Goal: Task Accomplishment & Management: Use online tool/utility

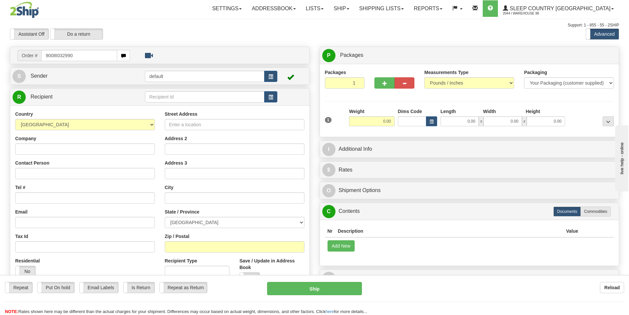
type input "9008I032990"
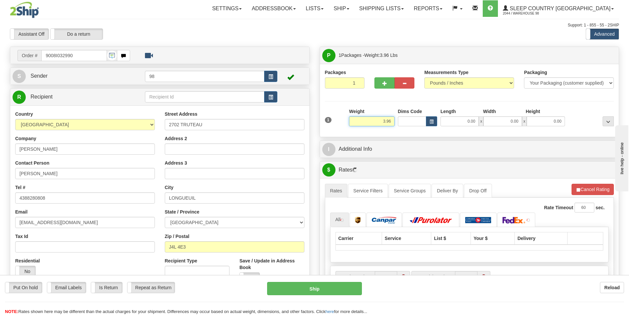
drag, startPoint x: 378, startPoint y: 121, endPoint x: 395, endPoint y: 121, distance: 16.9
click at [395, 121] on div "Weight 3.96" at bounding box center [372, 119] width 49 height 23
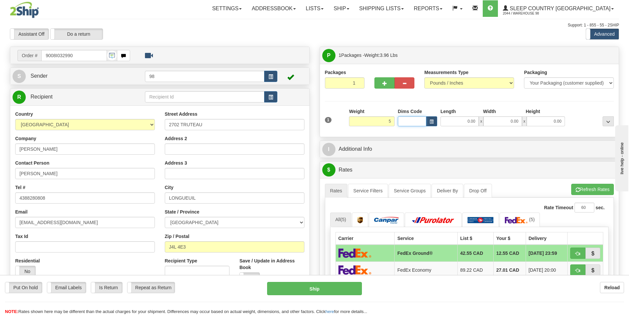
type input "5.00"
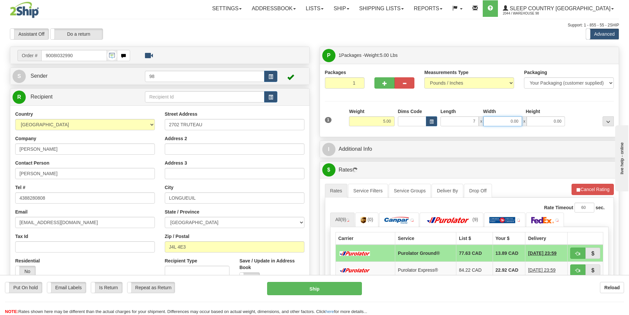
type input "7.00"
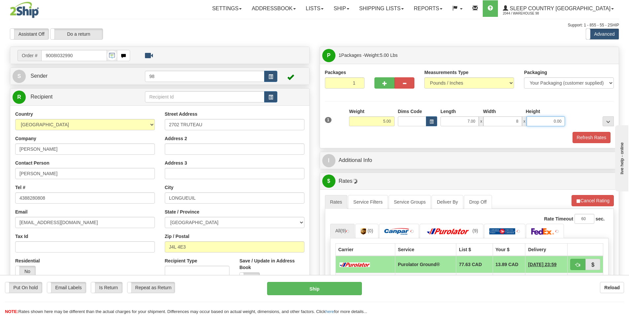
type input "8.00"
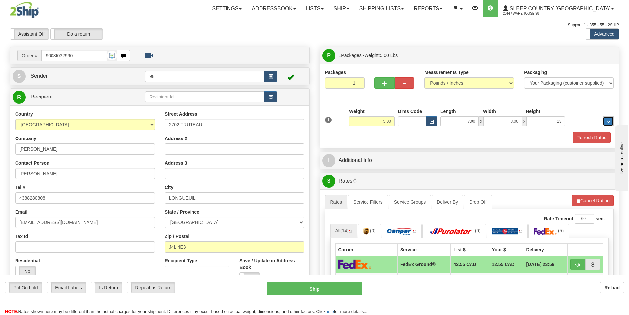
type input "13.00"
click at [586, 135] on button "Refresh Rates" at bounding box center [592, 137] width 38 height 11
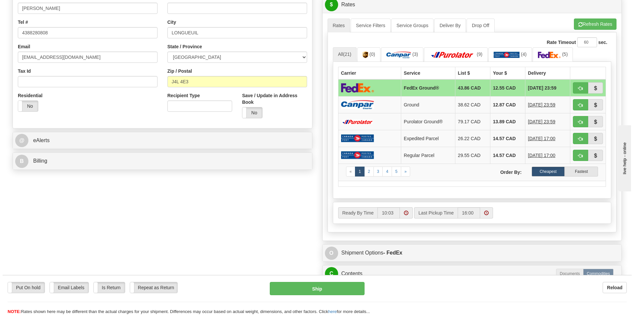
scroll to position [198, 0]
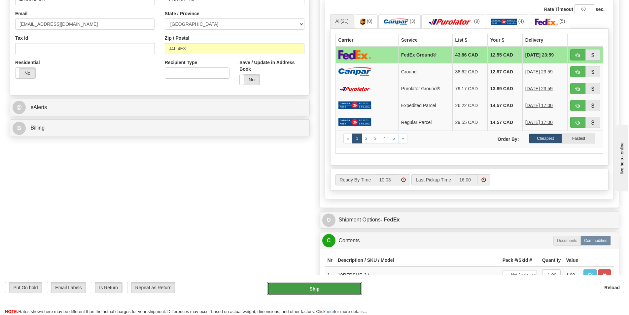
click at [312, 285] on button "Ship" at bounding box center [314, 288] width 95 height 13
type input "92"
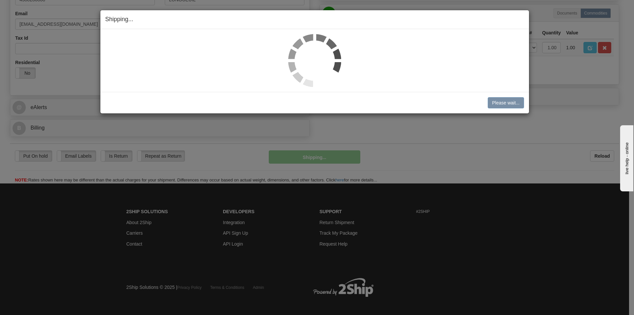
scroll to position [194, 0]
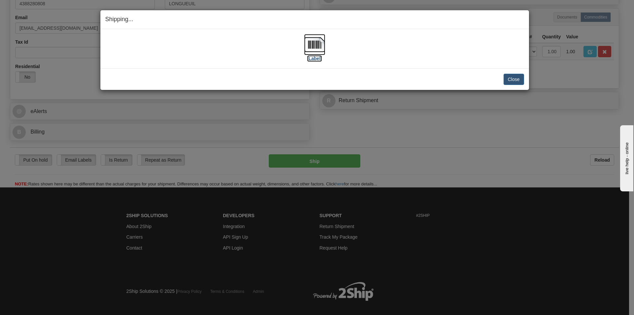
click at [312, 58] on label "[Label]" at bounding box center [314, 58] width 15 height 7
click at [512, 80] on button "Close" at bounding box center [514, 79] width 20 height 11
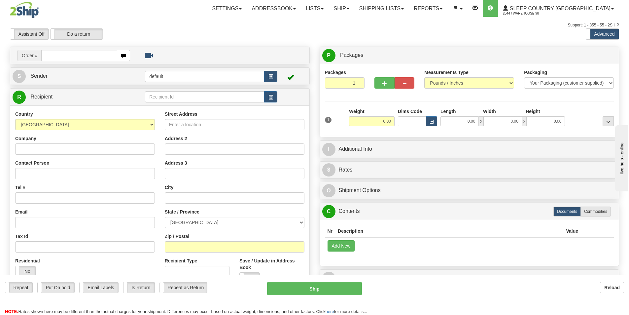
click at [75, 56] on input "text" at bounding box center [79, 55] width 76 height 11
type input "9000I049933"
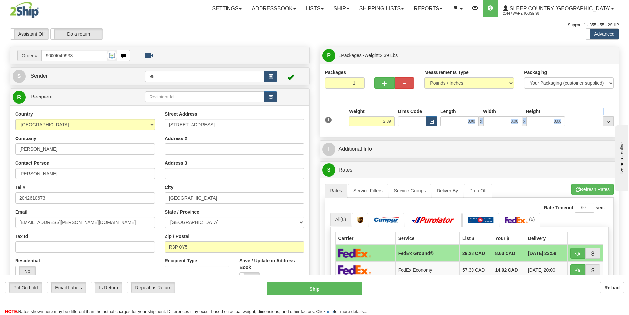
drag, startPoint x: 463, startPoint y: 125, endPoint x: 471, endPoint y: 122, distance: 9.1
click at [471, 122] on div "1 Weight 2.39 Dims Code 0.00" at bounding box center [469, 119] width 293 height 23
drag, startPoint x: 461, startPoint y: 123, endPoint x: 475, endPoint y: 122, distance: 13.6
click at [475, 122] on input "0.00" at bounding box center [460, 121] width 38 height 10
type input "7.00"
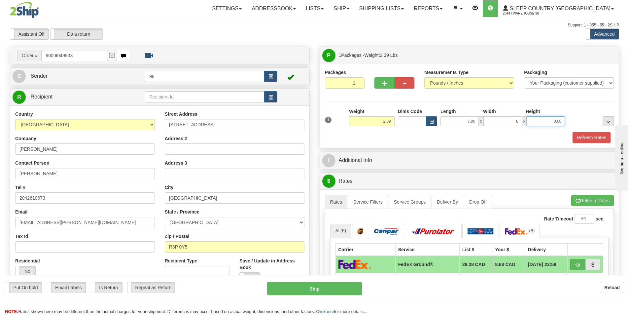
type input "8.00"
type input "9.50"
click at [585, 135] on button "Refresh Rates" at bounding box center [592, 137] width 38 height 11
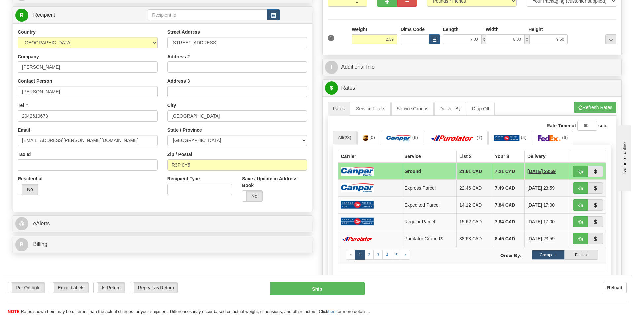
scroll to position [66, 0]
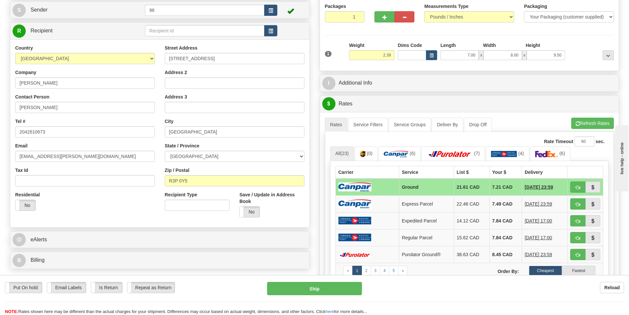
click at [457, 186] on td "21.61 CAD" at bounding box center [472, 186] width 36 height 17
click at [319, 289] on button "Ship" at bounding box center [314, 288] width 95 height 13
type input "1"
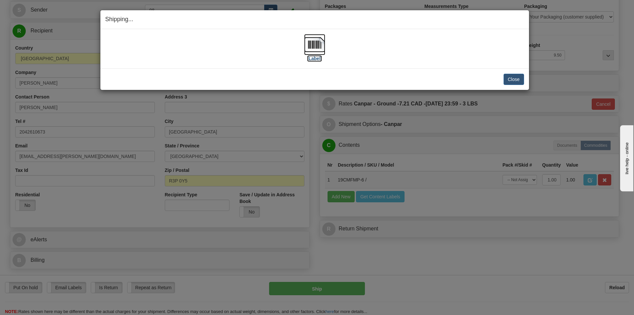
click at [314, 57] on label "[Label]" at bounding box center [314, 58] width 15 height 7
click at [509, 81] on button "Close" at bounding box center [514, 79] width 20 height 11
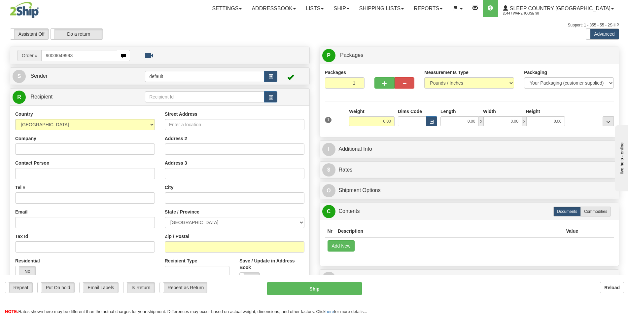
type input "9000I049993"
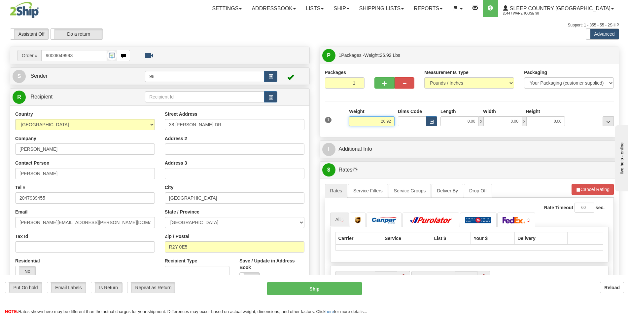
drag, startPoint x: 386, startPoint y: 123, endPoint x: 409, endPoint y: 123, distance: 23.5
click at [409, 123] on div "1 Weight 26.92 Dims Code x x" at bounding box center [469, 119] width 293 height 23
type input "22.50"
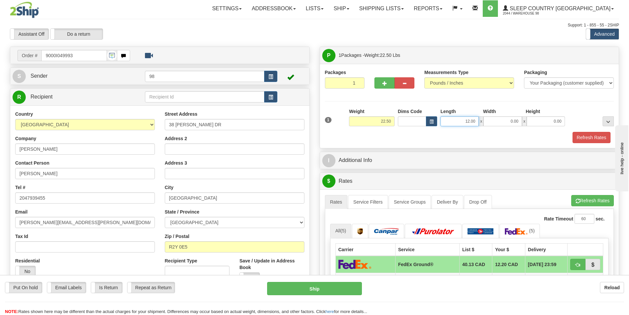
drag, startPoint x: 448, startPoint y: 120, endPoint x: 473, endPoint y: 120, distance: 25.1
click at [473, 120] on input "12.00" at bounding box center [460, 121] width 38 height 10
type input "12.50"
type input "13.00"
type input "23.50"
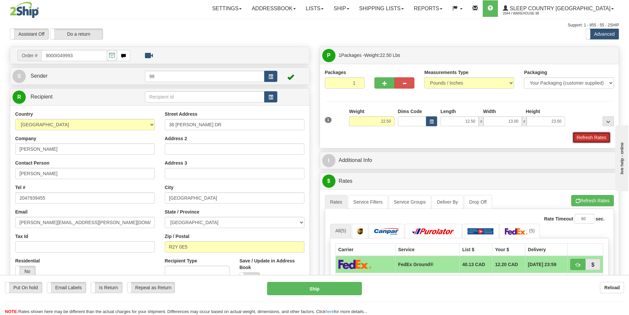
click at [599, 137] on button "Refresh Rates" at bounding box center [592, 137] width 38 height 11
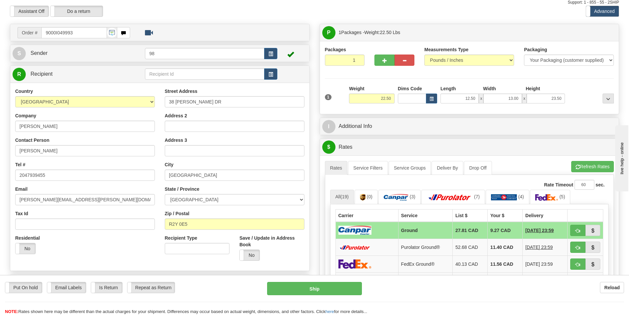
scroll to position [66, 0]
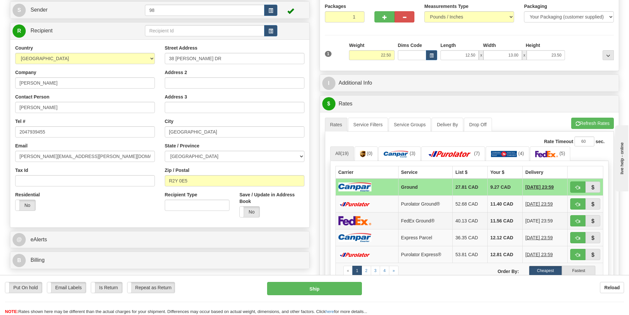
click at [398, 222] on td "FedEx Ground®" at bounding box center [425, 220] width 55 height 17
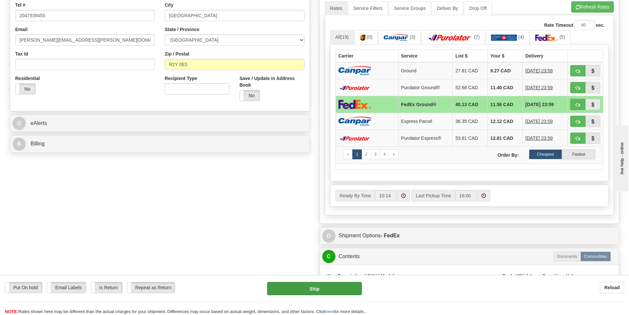
scroll to position [198, 0]
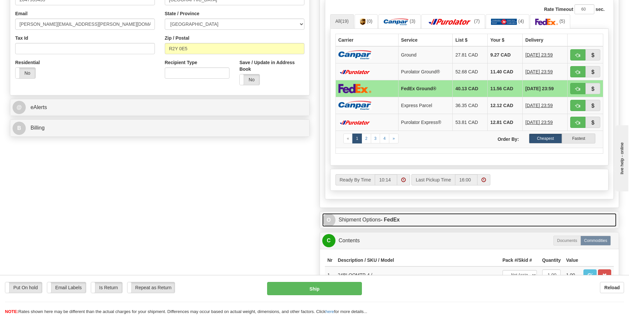
click at [353, 221] on link "O Shipment Options - FedEx" at bounding box center [469, 220] width 295 height 14
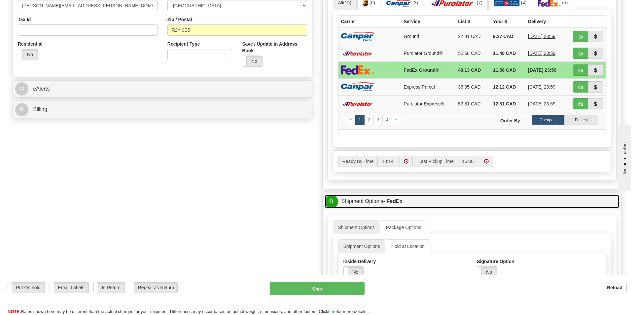
scroll to position [264, 0]
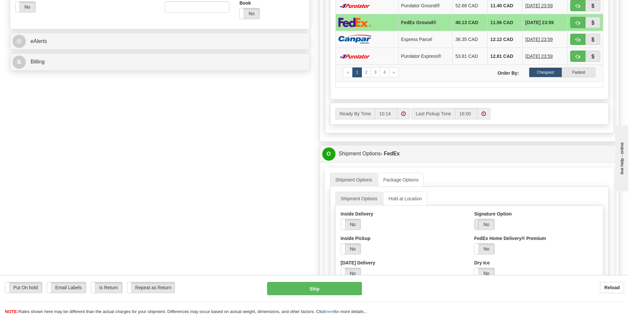
click at [478, 226] on span at bounding box center [474, 224] width 9 height 11
click at [513, 247] on select "Adult Direct Indirect No Signature Required Service Default" at bounding box center [502, 248] width 57 height 11
select select "2"
click at [474, 243] on select "Adult Direct Indirect No Signature Required Service Default" at bounding box center [502, 248] width 57 height 11
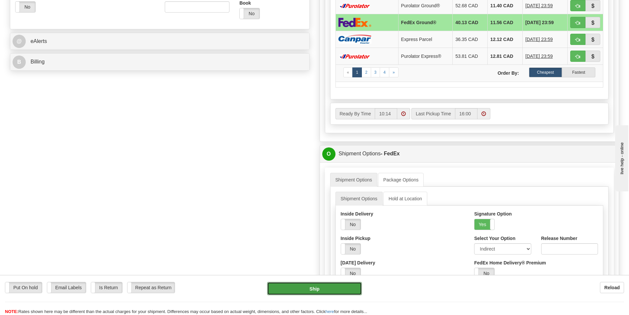
click at [333, 291] on button "Ship" at bounding box center [314, 288] width 95 height 13
type input "92"
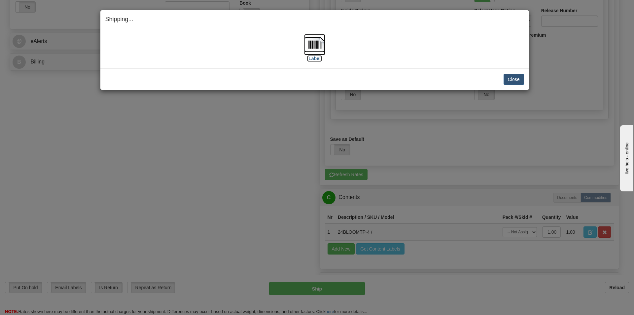
click at [314, 60] on label "[Label]" at bounding box center [314, 58] width 15 height 7
click at [511, 76] on button "Close" at bounding box center [514, 79] width 20 height 11
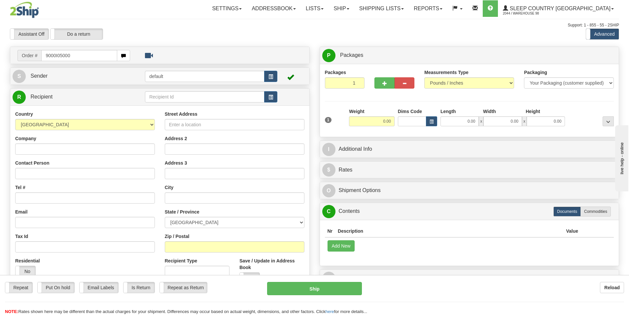
type input "9000I050000"
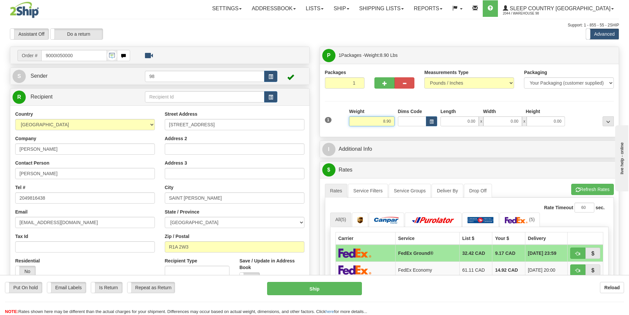
drag, startPoint x: 370, startPoint y: 121, endPoint x: 395, endPoint y: 120, distance: 25.1
click at [395, 120] on div "Weight 8.90" at bounding box center [372, 119] width 49 height 23
click at [384, 122] on input "8.90" at bounding box center [372, 121] width 46 height 10
click at [383, 122] on input "8.90" at bounding box center [372, 121] width 46 height 10
click at [388, 121] on input "18.90" at bounding box center [372, 121] width 46 height 10
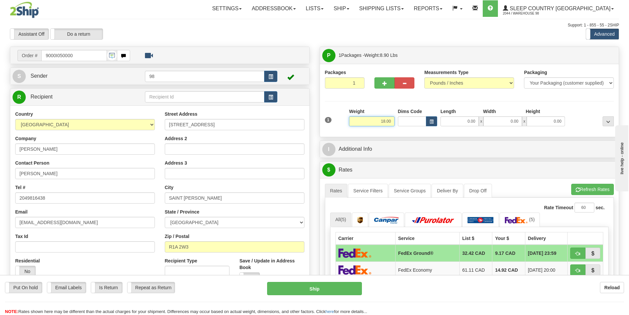
type input "18.00"
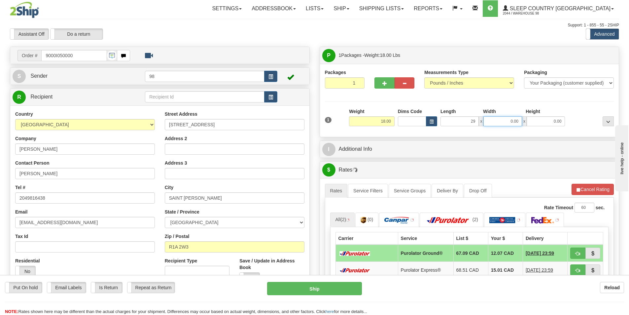
type input "29.00"
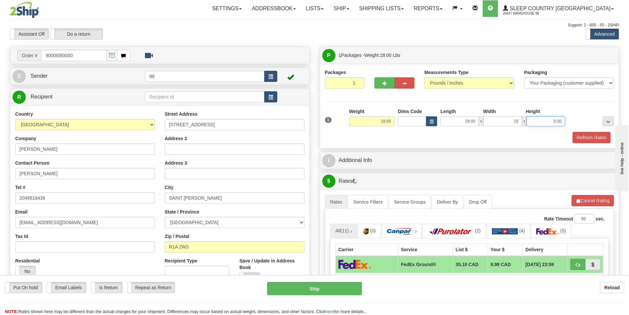
type input "15.00"
type input "12.50"
click at [596, 138] on button "Refresh Rates" at bounding box center [592, 137] width 38 height 11
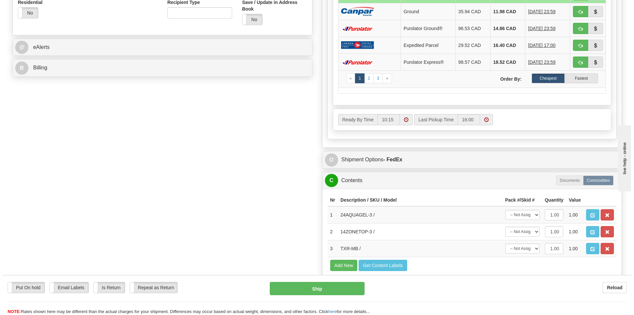
scroll to position [264, 0]
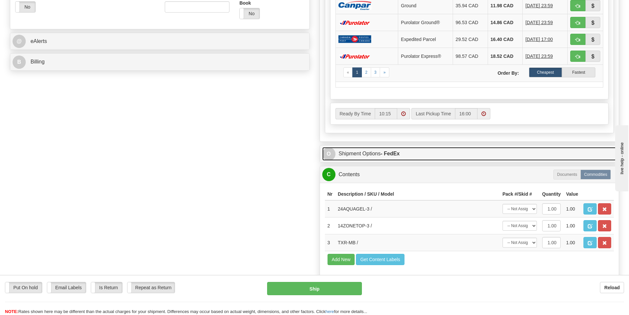
click at [372, 158] on link "O Shipment Options - FedEx" at bounding box center [469, 154] width 295 height 14
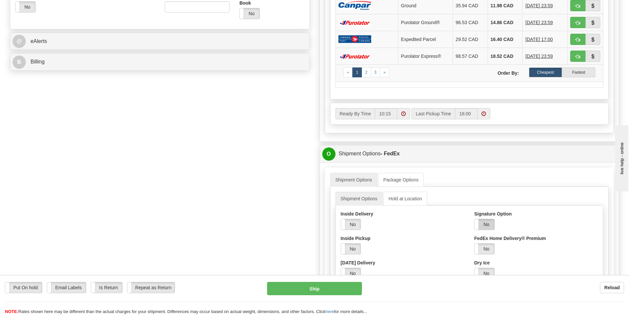
click at [480, 223] on label "No" at bounding box center [485, 224] width 20 height 11
click at [495, 248] on select "Adult Direct Indirect No Signature Required Service Default" at bounding box center [502, 248] width 57 height 11
select select "2"
click at [474, 243] on select "Adult Direct Indirect No Signature Required Service Default" at bounding box center [502, 248] width 57 height 11
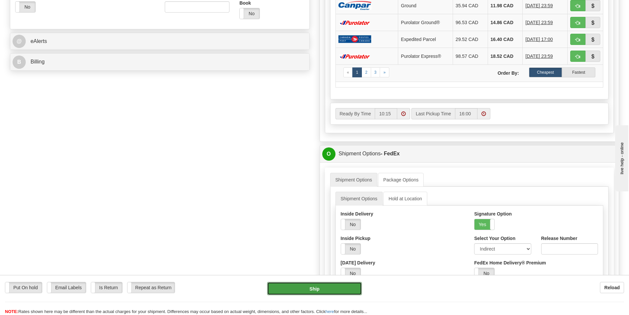
click at [297, 293] on button "Ship" at bounding box center [314, 288] width 95 height 13
type input "92"
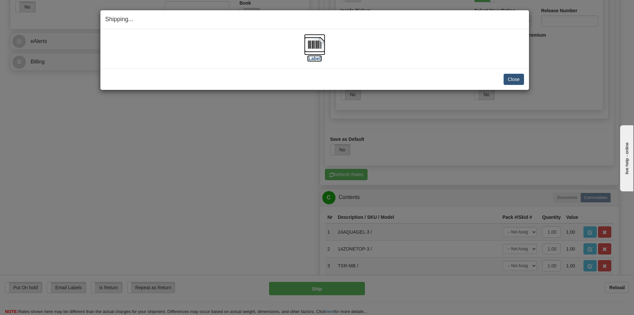
click at [318, 60] on label "[Label]" at bounding box center [314, 58] width 15 height 7
click at [516, 78] on button "Close" at bounding box center [514, 79] width 20 height 11
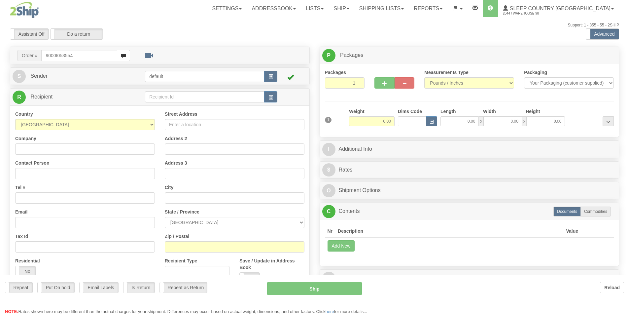
type input "9000I053554"
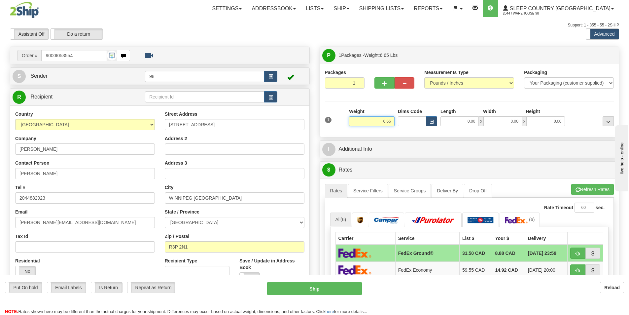
click at [389, 120] on input "6.65" at bounding box center [372, 121] width 46 height 10
type input "6.25"
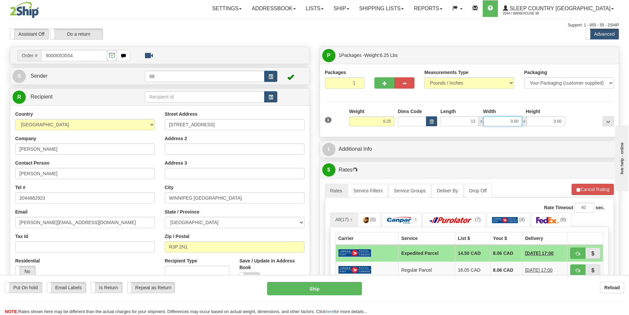
type input "13.00"
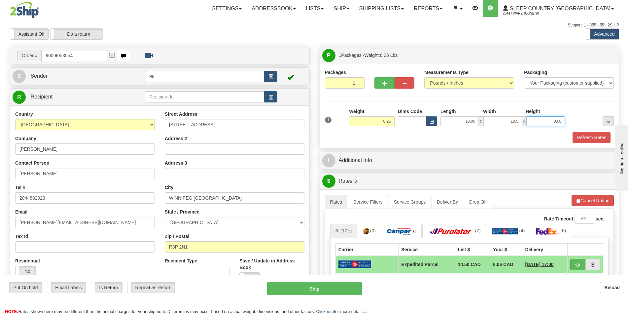
type input "10.50"
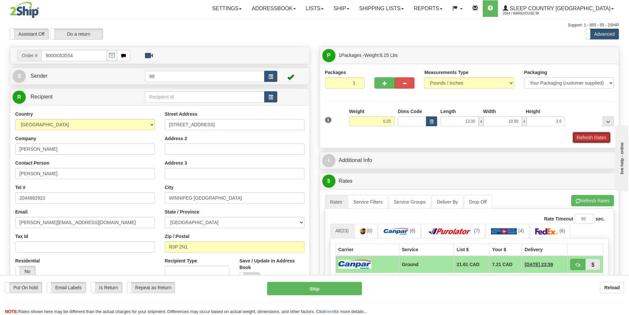
type input "3.50"
click at [594, 137] on button "Refresh Rates" at bounding box center [592, 137] width 38 height 11
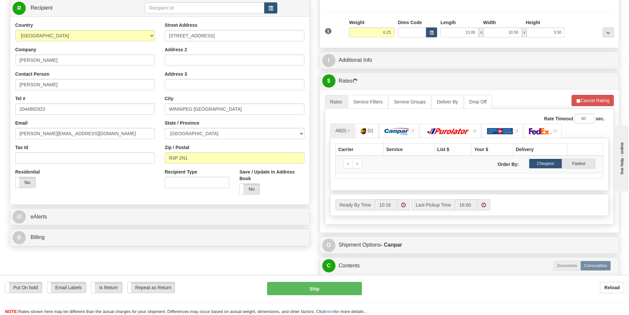
scroll to position [99, 0]
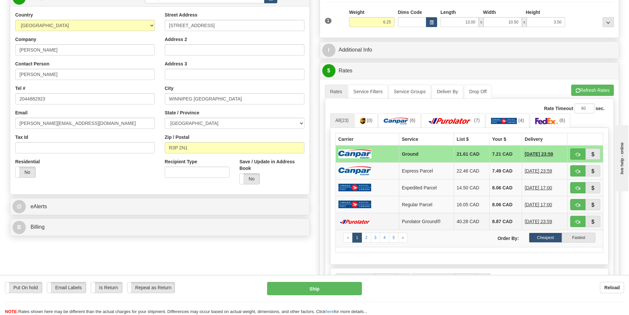
click at [388, 220] on td at bounding box center [367, 221] width 63 height 17
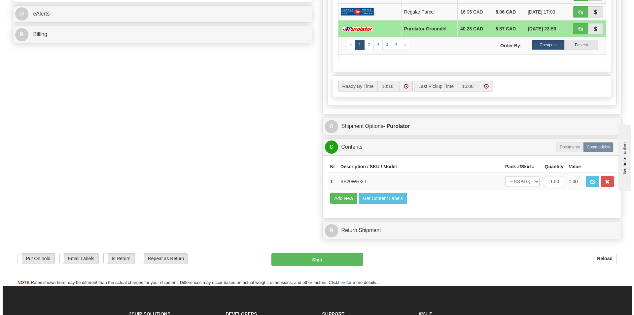
scroll to position [297, 0]
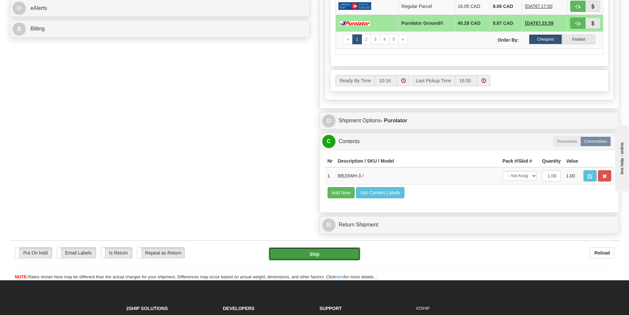
click at [309, 255] on button "Ship" at bounding box center [315, 253] width 92 height 13
type input "260"
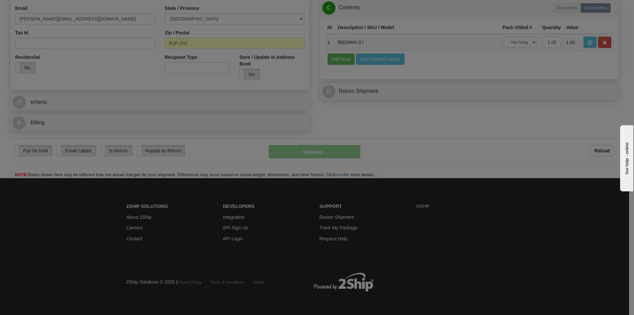
scroll to position [204, 0]
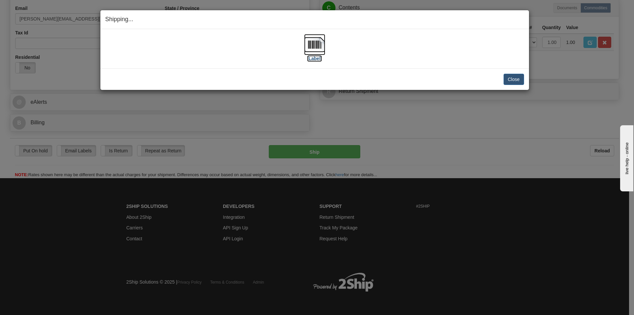
click at [314, 59] on label "[Label]" at bounding box center [314, 58] width 15 height 7
click at [520, 76] on button "Close" at bounding box center [514, 79] width 20 height 11
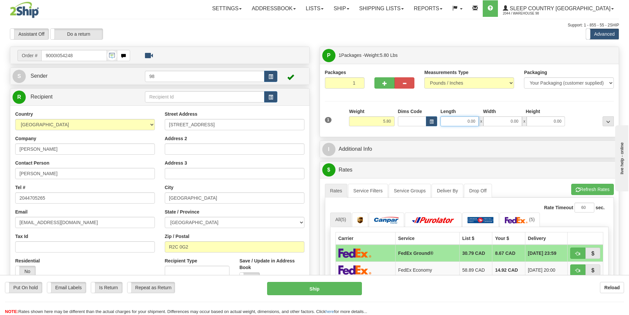
drag, startPoint x: 464, startPoint y: 120, endPoint x: 476, endPoint y: 118, distance: 12.5
click at [476, 118] on input "0.00" at bounding box center [460, 121] width 38 height 10
type input "14.50"
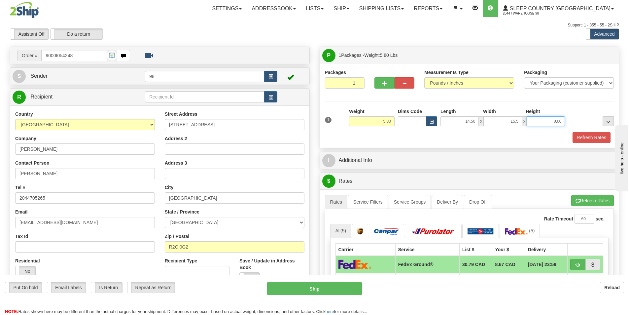
type input "15.50"
type input "7.00"
click at [584, 138] on button "Refresh Rates" at bounding box center [592, 137] width 38 height 11
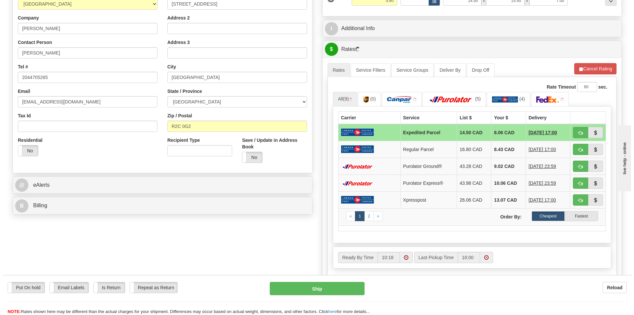
scroll to position [132, 0]
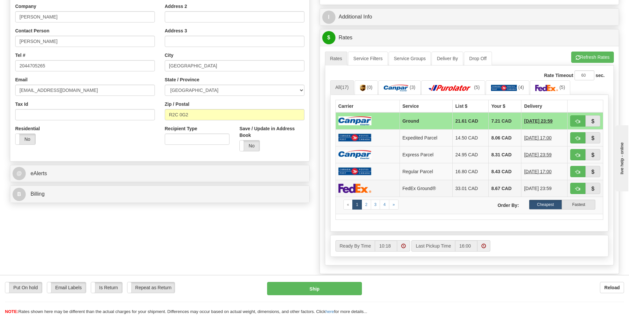
click at [394, 189] on td at bounding box center [368, 188] width 64 height 17
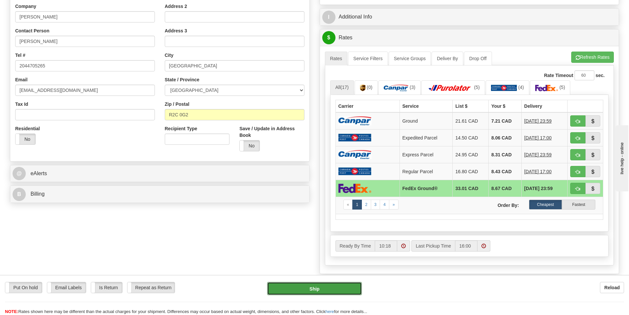
click at [326, 288] on button "Ship" at bounding box center [314, 288] width 95 height 13
type input "92"
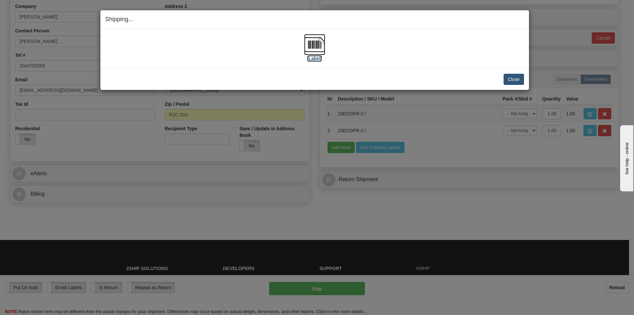
click at [314, 58] on label "[Label]" at bounding box center [314, 58] width 15 height 7
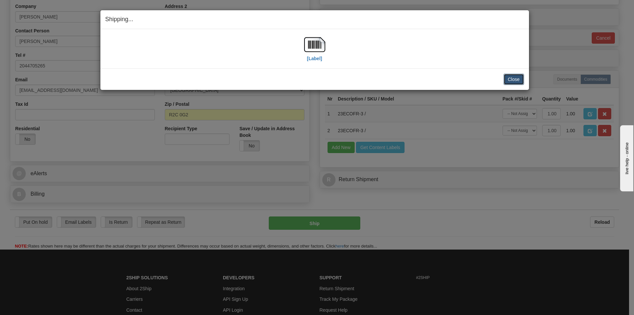
click at [516, 80] on button "Close" at bounding box center [514, 79] width 20 height 11
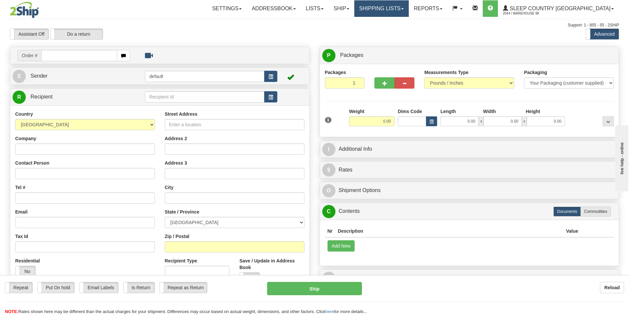
click at [409, 8] on link "Shipping lists" at bounding box center [382, 8] width 55 height 17
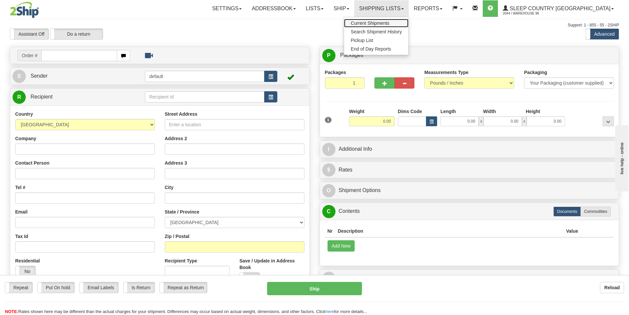
click at [386, 23] on span "Current Shipments" at bounding box center [370, 22] width 39 height 5
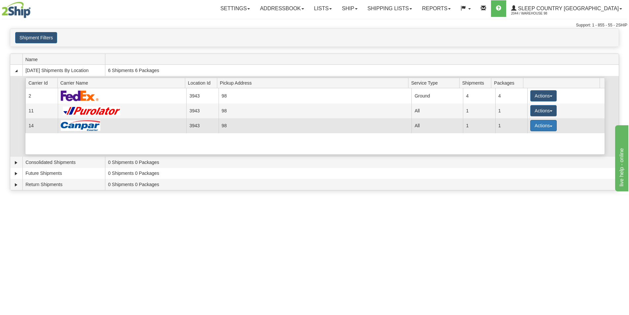
click at [549, 124] on button "Actions" at bounding box center [544, 125] width 26 height 11
click at [521, 147] on span "Close" at bounding box center [517, 146] width 15 height 5
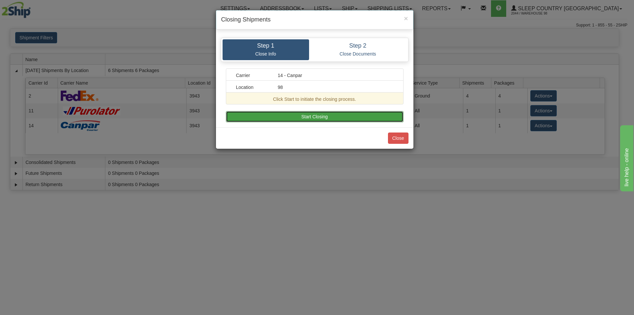
click at [321, 114] on button "Start Closing" at bounding box center [315, 116] width 178 height 11
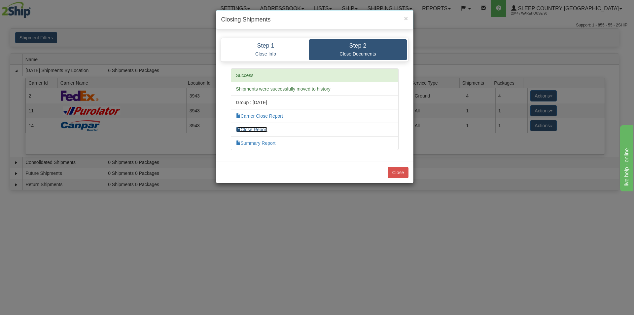
click at [253, 131] on link "Close Report" at bounding box center [252, 129] width 32 height 5
click at [403, 173] on button "Close" at bounding box center [398, 172] width 20 height 11
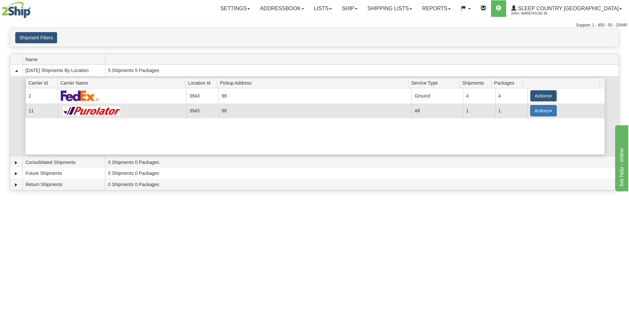
click at [550, 111] on span "button" at bounding box center [551, 110] width 3 height 1
click at [523, 140] on span "Pickup" at bounding box center [519, 140] width 18 height 5
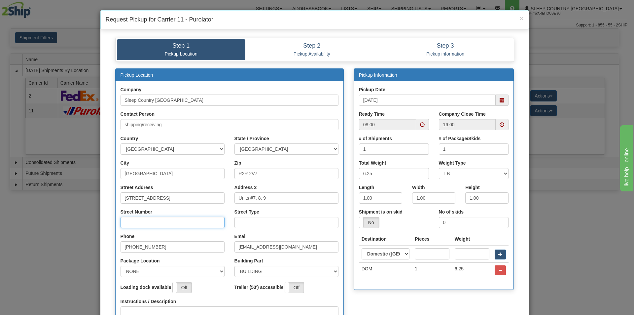
click at [141, 224] on input "Street Number" at bounding box center [173, 222] width 104 height 11
type input "111"
drag, startPoint x: 247, startPoint y: 221, endPoint x: 253, endPoint y: 224, distance: 6.4
click at [247, 221] on input "Street Type" at bounding box center [287, 222] width 104 height 11
type input "street"
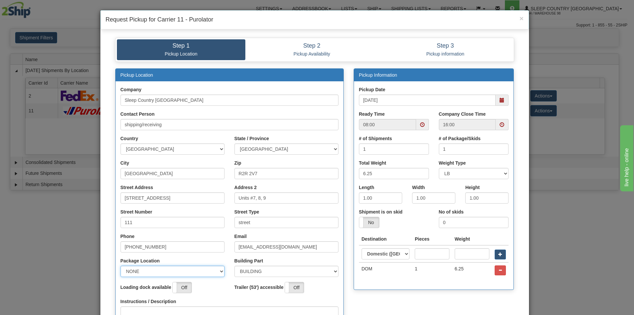
click at [178, 268] on select "NONE FRONT REAR SIDE" at bounding box center [173, 271] width 104 height 11
select select "1"
click at [121, 266] on select "NONE FRONT REAR SIDE" at bounding box center [173, 271] width 104 height 11
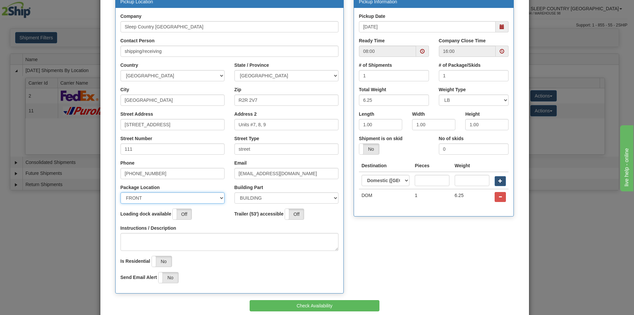
scroll to position [33, 0]
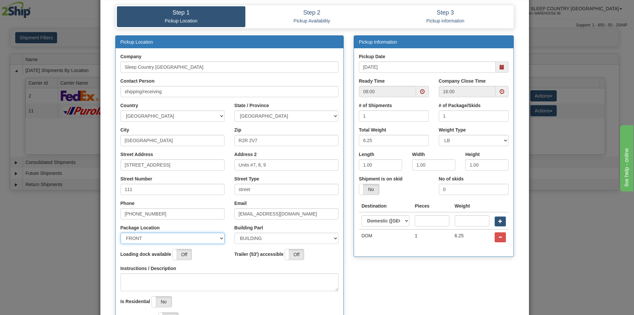
click at [423, 93] on span at bounding box center [422, 91] width 13 height 11
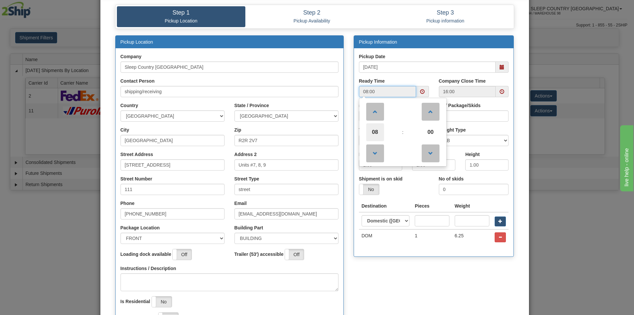
click at [375, 131] on span "08" at bounding box center [375, 132] width 18 height 18
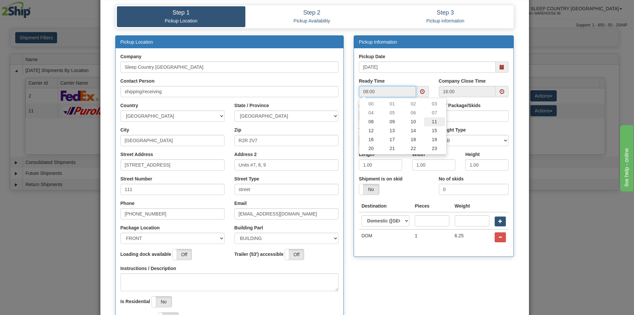
click at [429, 121] on td "11" at bounding box center [434, 121] width 21 height 9
type input "11:00"
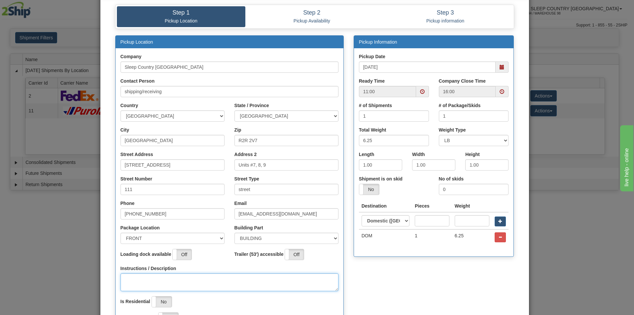
click at [134, 282] on textarea "Instructions / Description" at bounding box center [230, 282] width 218 height 18
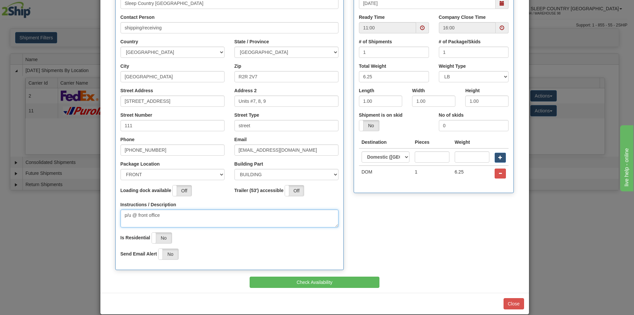
scroll to position [106, 0]
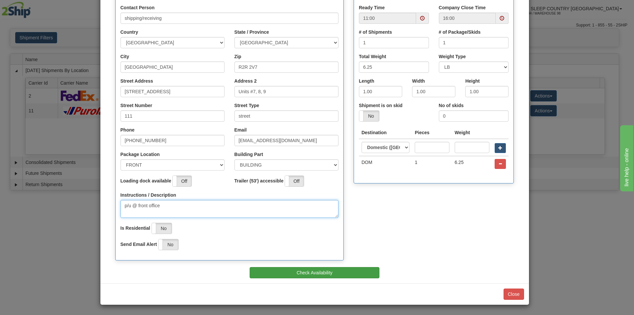
type textarea "p/u @ front office"
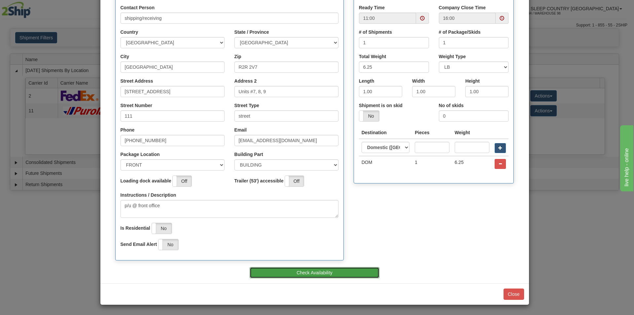
click at [297, 276] on button "Check Availability" at bounding box center [315, 272] width 130 height 11
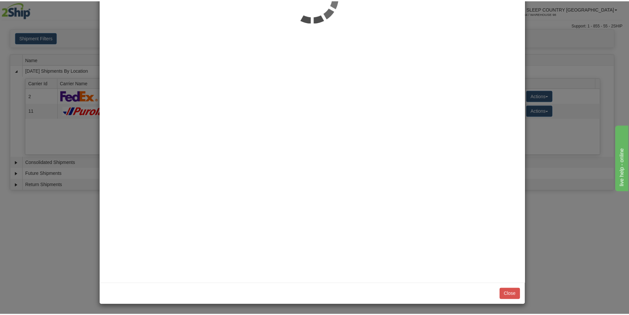
scroll to position [0, 0]
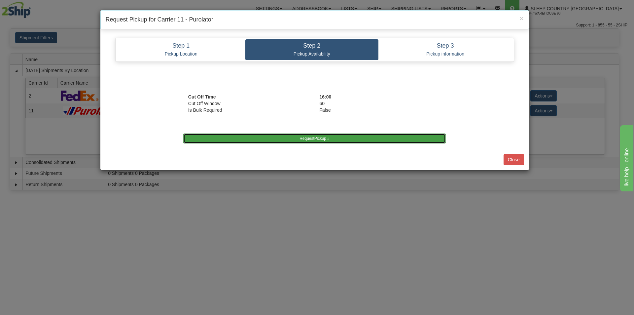
click at [305, 142] on button "RequestPickup #" at bounding box center [314, 138] width 263 height 10
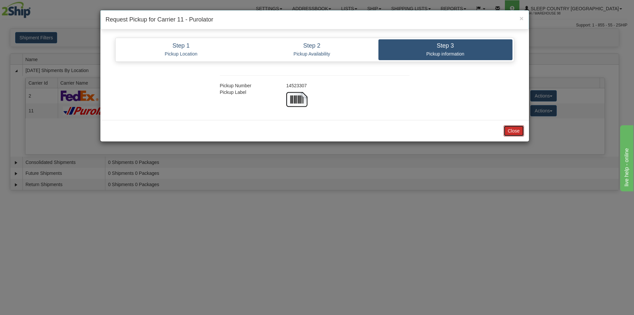
click at [513, 129] on button "Close" at bounding box center [514, 130] width 20 height 11
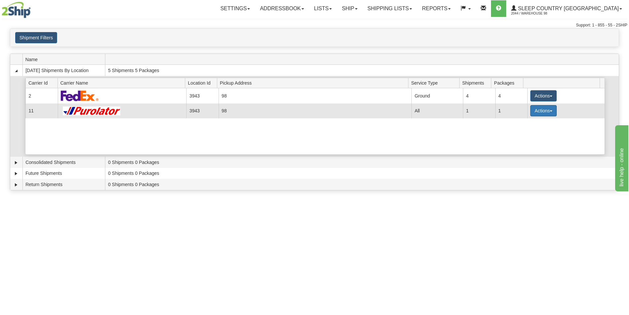
click at [550, 109] on button "Actions" at bounding box center [544, 110] width 26 height 11
click at [523, 133] on span "Close" at bounding box center [517, 131] width 15 height 5
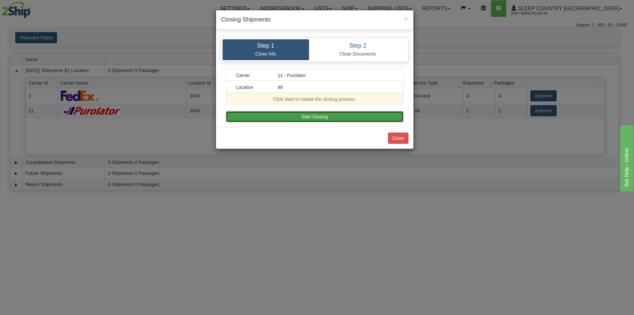
click at [307, 121] on button "Start Closing" at bounding box center [315, 116] width 178 height 11
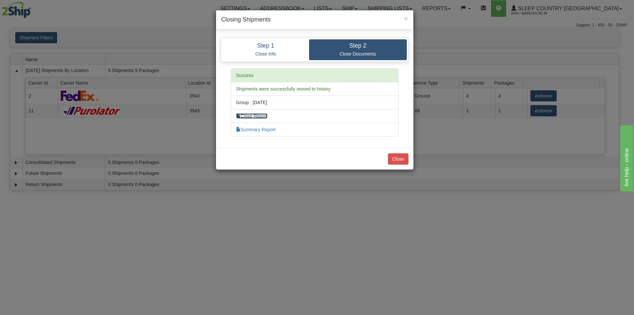
click at [258, 117] on link "Close Report" at bounding box center [252, 115] width 32 height 5
click at [399, 157] on button "Close" at bounding box center [398, 158] width 20 height 11
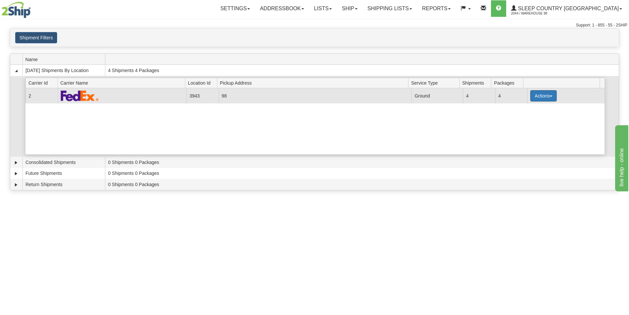
click at [550, 95] on span "button" at bounding box center [551, 95] width 3 height 1
click at [520, 118] on span "Close" at bounding box center [517, 116] width 15 height 5
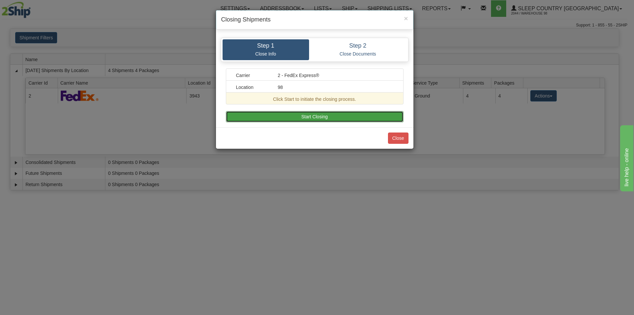
click at [328, 113] on button "Start Closing" at bounding box center [315, 116] width 178 height 11
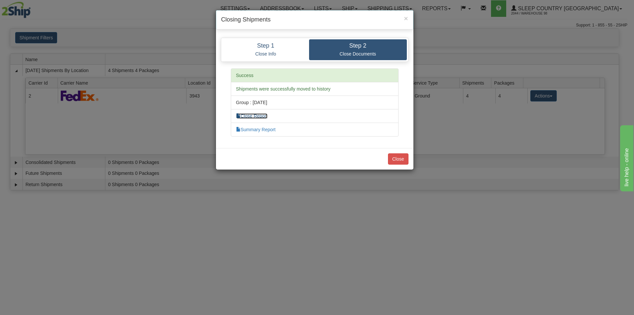
click at [259, 115] on link "Close Report" at bounding box center [252, 115] width 32 height 5
click at [396, 158] on button "Close" at bounding box center [398, 158] width 20 height 11
